Goal: Use online tool/utility: Use online tool/utility

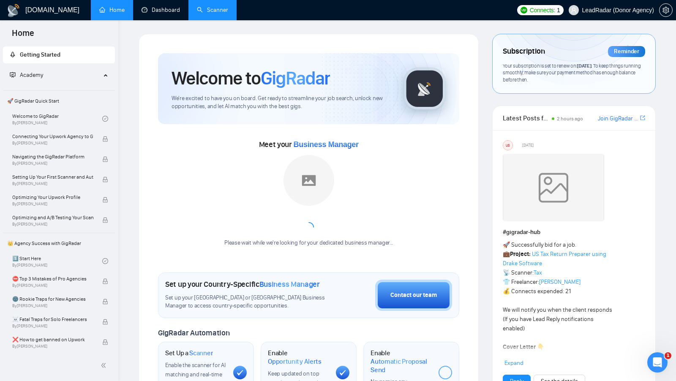
click at [228, 6] on link "Scanner" at bounding box center [212, 9] width 31 height 7
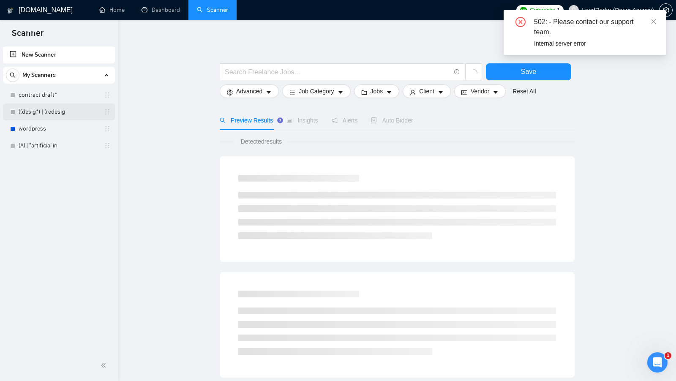
click at [59, 118] on link "((desig*) | (redesig" at bounding box center [59, 111] width 80 height 17
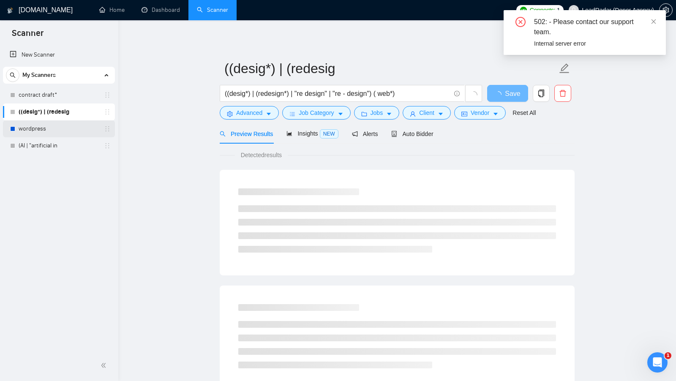
click at [60, 122] on link "wordpress" at bounding box center [59, 128] width 80 height 17
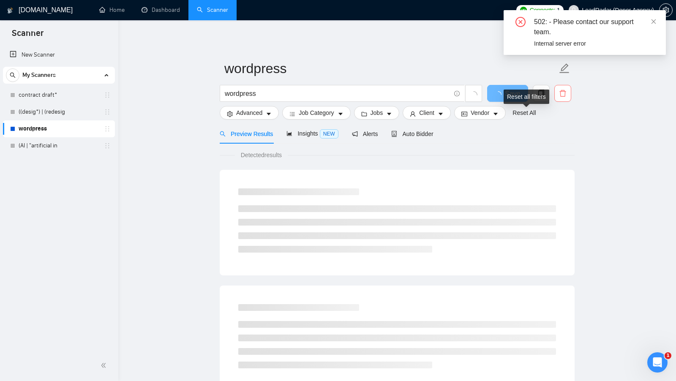
click at [564, 91] on icon "delete" at bounding box center [562, 93] width 6 height 7
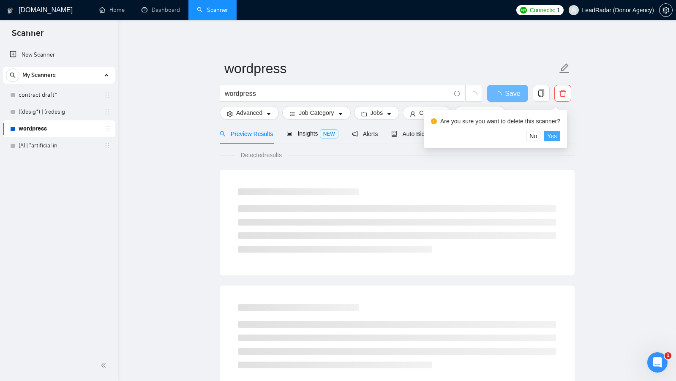
click at [553, 133] on span "Yes" at bounding box center [552, 135] width 10 height 9
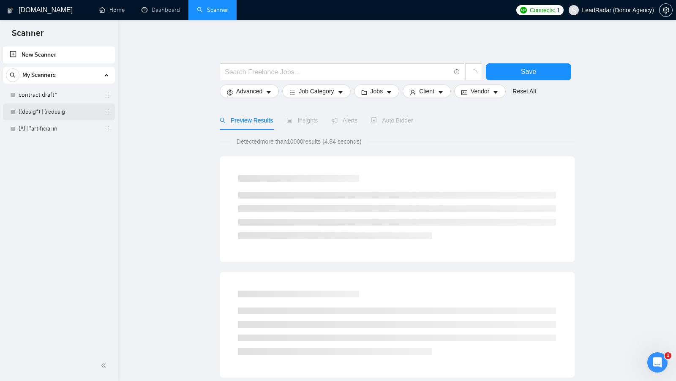
click at [77, 108] on link "((desig*) | (redesig" at bounding box center [59, 111] width 80 height 17
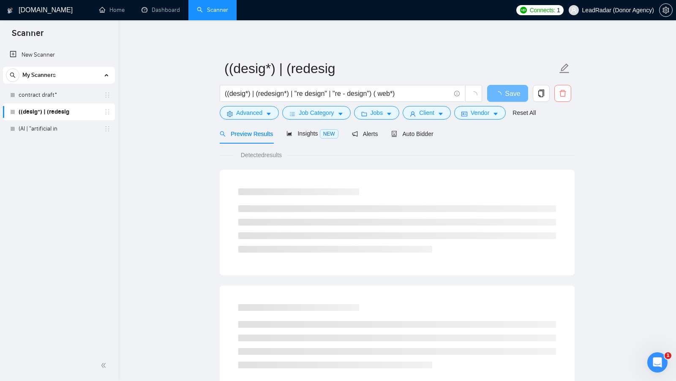
click at [564, 92] on icon "delete" at bounding box center [563, 94] width 8 height 8
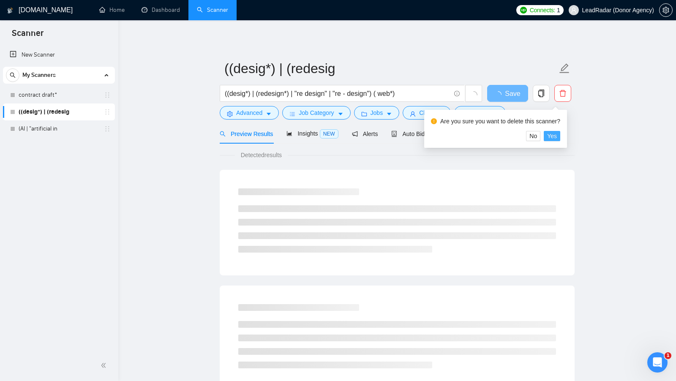
click at [555, 134] on span "Yes" at bounding box center [552, 135] width 10 height 9
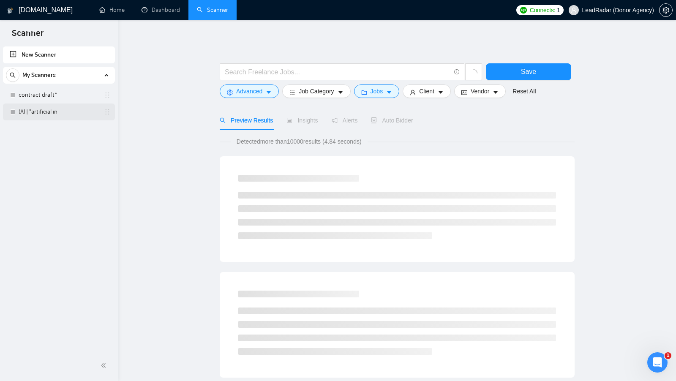
click at [73, 111] on link "(AI | "artificial in" at bounding box center [59, 111] width 80 height 17
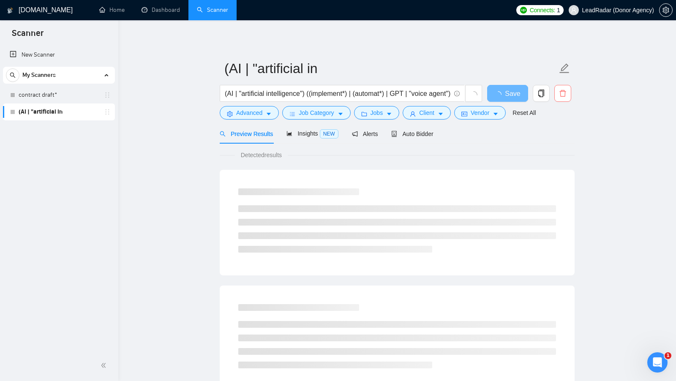
click at [569, 95] on span "delete" at bounding box center [562, 94] width 16 height 8
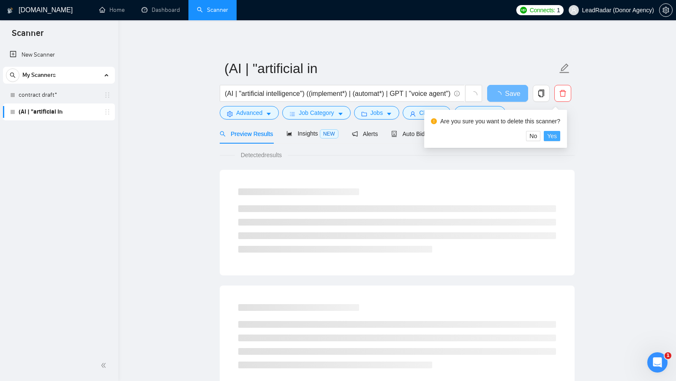
click at [556, 132] on span "Yes" at bounding box center [552, 135] width 10 height 9
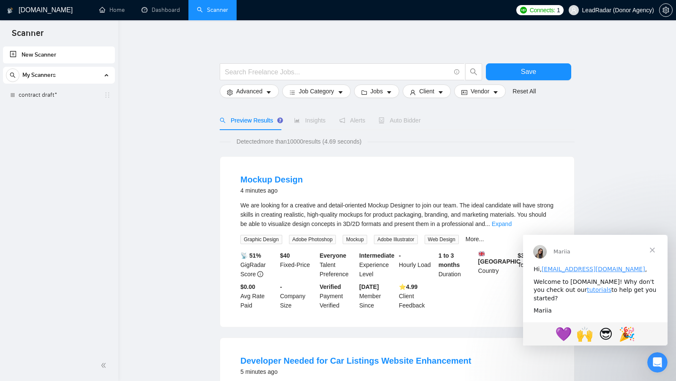
click at [653, 252] on span "Закрити" at bounding box center [652, 250] width 30 height 30
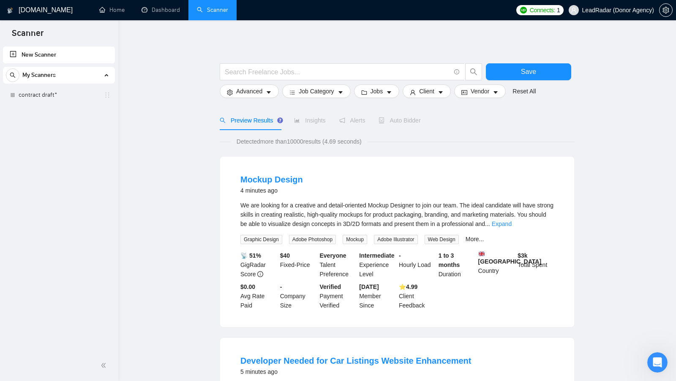
click at [221, 179] on div "Mockup Design 4 minutes ago We are looking for a creative and detail-oriented M…" at bounding box center [397, 242] width 354 height 170
